Goal: Use online tool/utility: Use online tool/utility

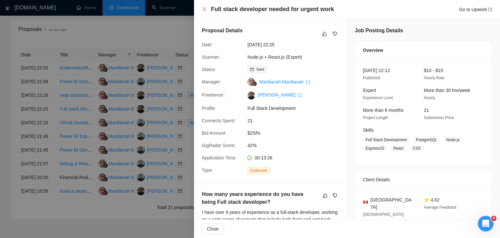
click at [148, 50] on div at bounding box center [250, 119] width 500 height 238
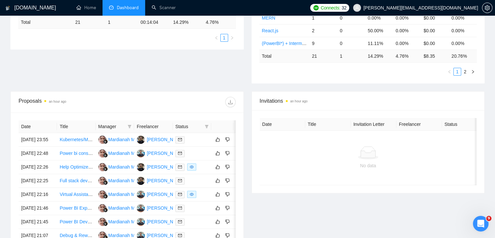
scroll to position [172, 0]
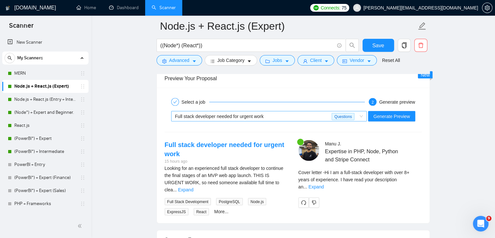
scroll to position [21, 0]
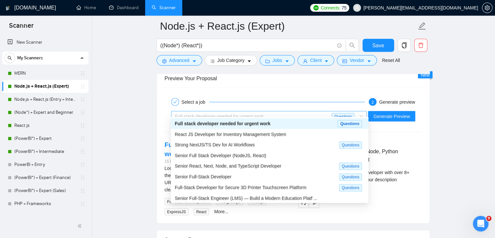
click at [216, 114] on span "Full stack developer needed for urgent work" at bounding box center [219, 116] width 89 height 5
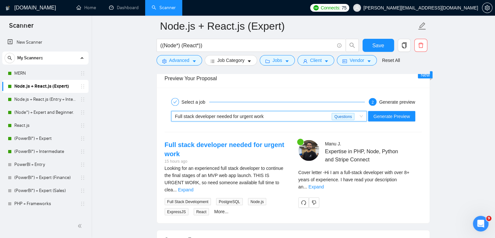
click at [216, 114] on span "Full stack developer needed for urgent work" at bounding box center [219, 116] width 89 height 5
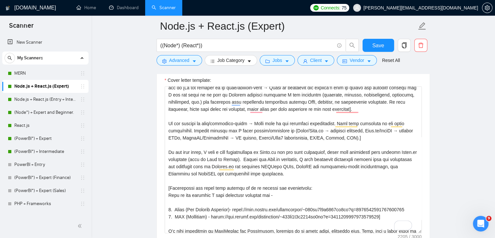
scroll to position [0, 0]
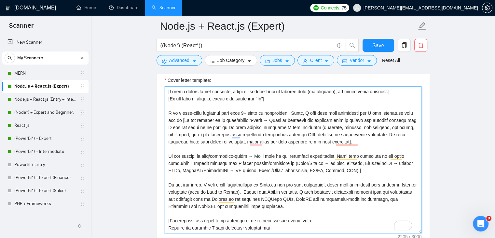
click at [250, 137] on textarea "Cover letter template:" at bounding box center [293, 159] width 257 height 147
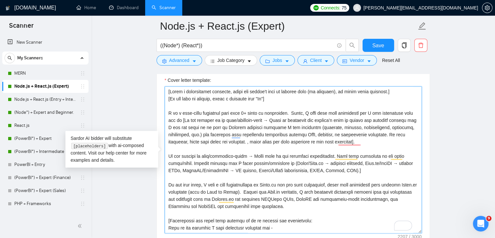
click at [252, 137] on textarea "Cover letter template:" at bounding box center [293, 159] width 257 height 147
drag, startPoint x: 252, startPoint y: 137, endPoint x: 369, endPoint y: 134, distance: 116.3
click at [369, 134] on textarea "Cover letter template:" at bounding box center [293, 159] width 257 height 147
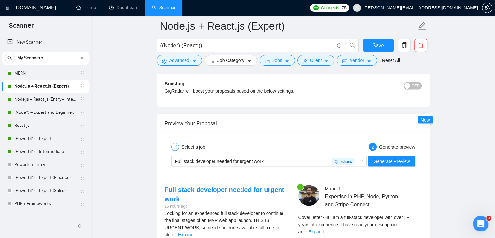
scroll to position [1214, 0]
type textarea "[Lorem i dolorsitamet consecte, adipi eli seddoe't inci ut laboree dolo (ma ali…"
click at [400, 157] on span "Generate Preview" at bounding box center [392, 160] width 36 height 7
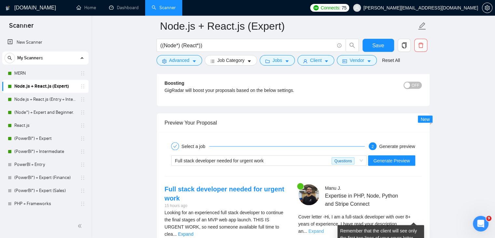
click at [324, 228] on link "Expand" at bounding box center [316, 230] width 15 height 5
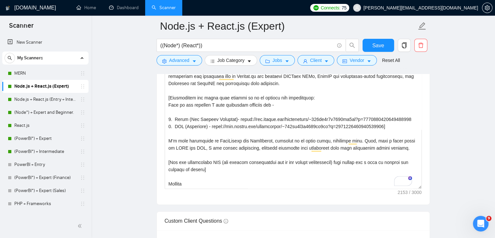
scroll to position [805, 0]
